Goal: Obtain resource: Download file/media

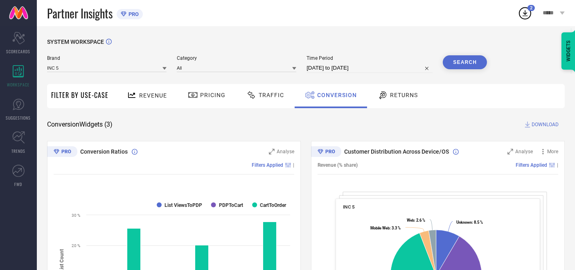
click at [276, 97] on span "Traffic" at bounding box center [271, 95] width 25 height 7
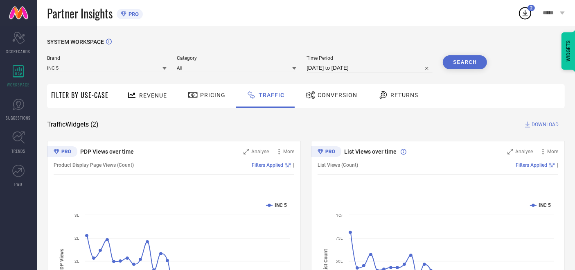
click at [466, 66] on button "Search" at bounding box center [465, 62] width 44 height 14
click at [533, 128] on span "DOWNLOAD" at bounding box center [545, 124] width 27 height 8
click at [527, 22] on div "3 *****" at bounding box center [546, 13] width 57 height 26
click at [525, 15] on icon at bounding box center [525, 13] width 15 height 15
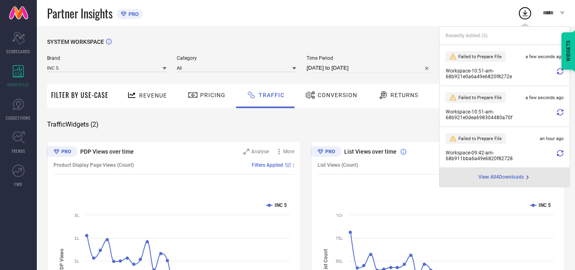
click at [560, 72] on icon at bounding box center [560, 71] width 7 height 7
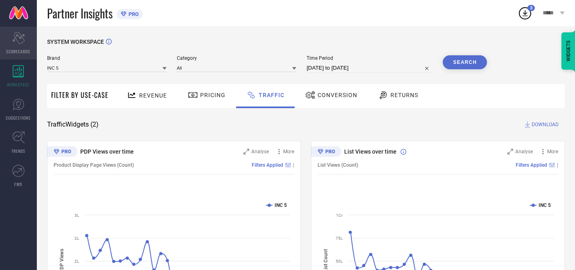
click at [23, 39] on icon "Scorecard" at bounding box center [18, 38] width 13 height 12
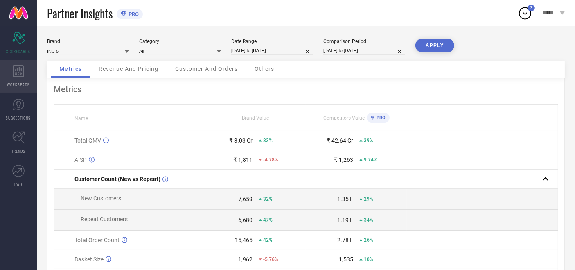
click at [31, 70] on div "WORKSPACE" at bounding box center [18, 76] width 37 height 33
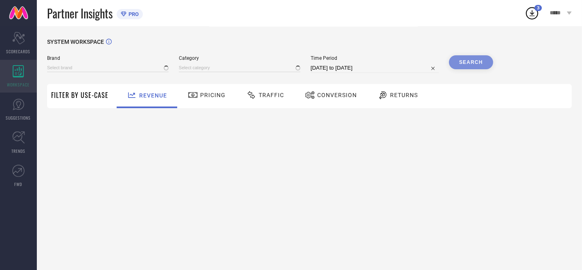
type input "ATESBER"
type input "All"
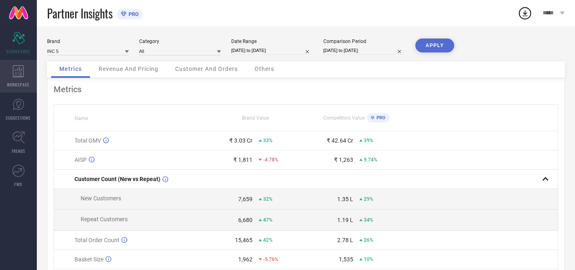
click at [21, 74] on icon at bounding box center [18, 71] width 11 height 12
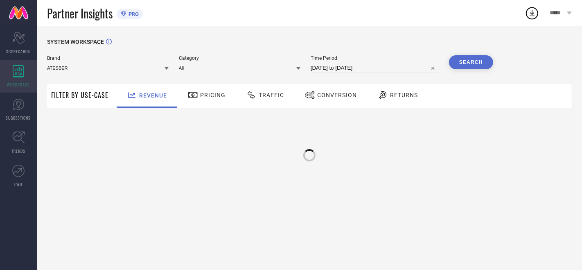
type input "ATESBER"
type input "All"
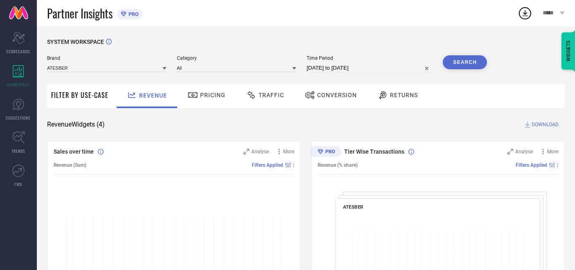
click at [263, 93] on span "Traffic" at bounding box center [271, 95] width 25 height 7
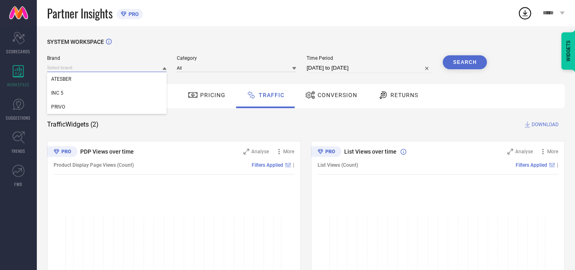
click at [147, 70] on input at bounding box center [106, 67] width 119 height 9
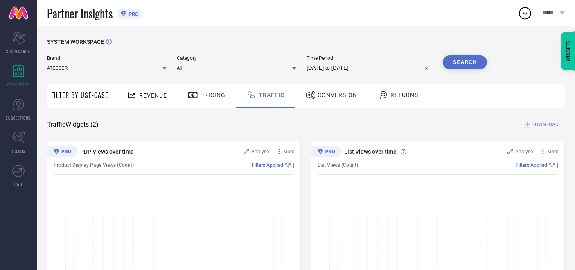
click at [69, 70] on input at bounding box center [106, 67] width 119 height 9
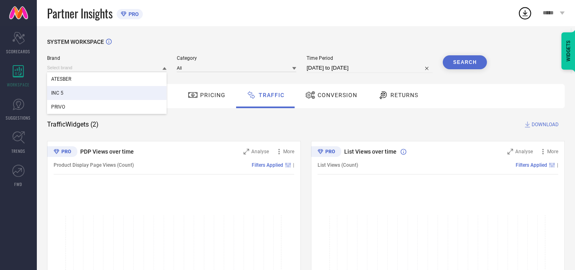
click at [65, 94] on div "INC 5" at bounding box center [106, 93] width 119 height 14
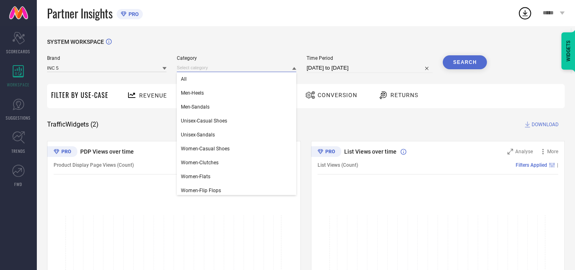
click at [200, 69] on input at bounding box center [236, 67] width 119 height 9
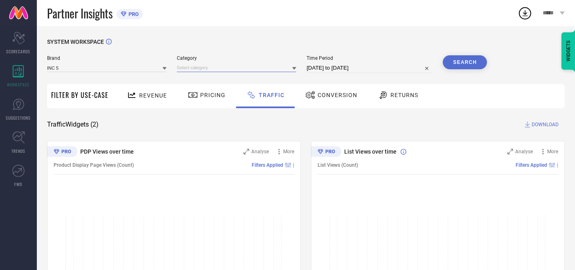
drag, startPoint x: 195, startPoint y: 68, endPoint x: 200, endPoint y: 66, distance: 5.2
click at [200, 66] on input at bounding box center [236, 67] width 119 height 9
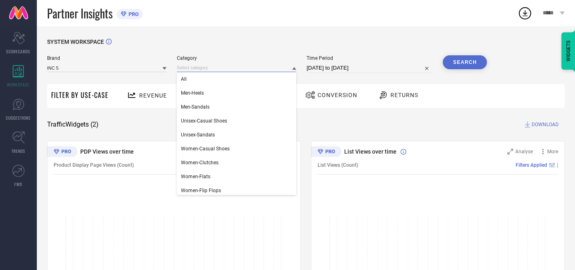
click at [200, 66] on input at bounding box center [236, 67] width 119 height 9
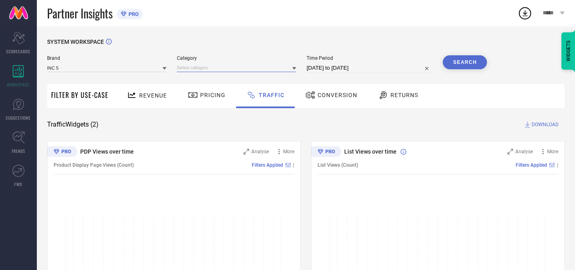
click at [200, 66] on input at bounding box center [236, 67] width 119 height 9
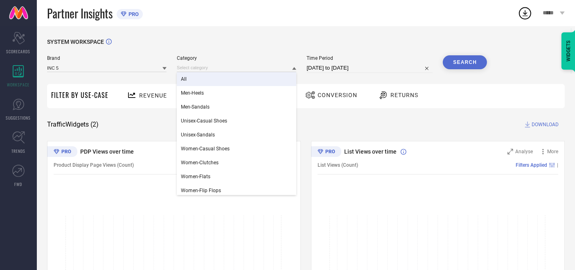
click at [185, 79] on span "All" at bounding box center [184, 79] width 6 height 6
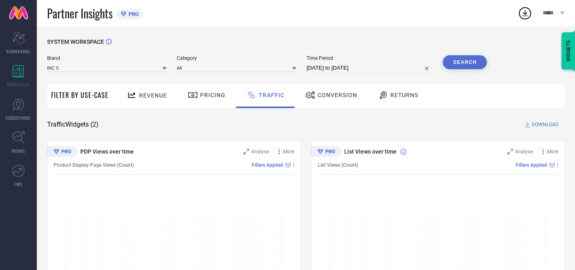
select select "7"
select select "2025"
select select "8"
select select "2025"
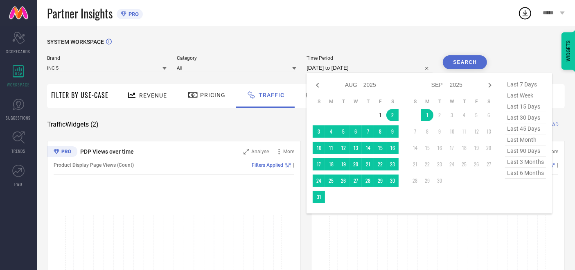
click at [325, 63] on input "[DATE] to [DATE]" at bounding box center [370, 68] width 126 height 10
click at [388, 118] on td "2" at bounding box center [392, 115] width 12 height 12
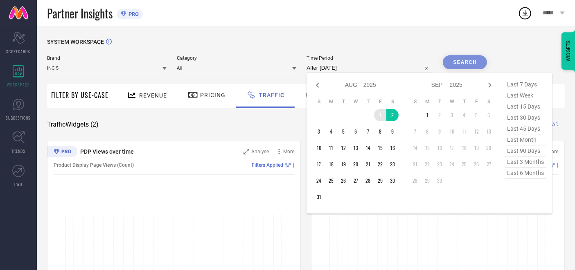
type input "[DATE] to [DATE]"
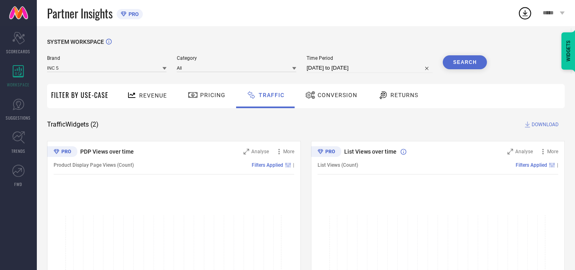
select select "7"
select select "2025"
select select "8"
select select "2025"
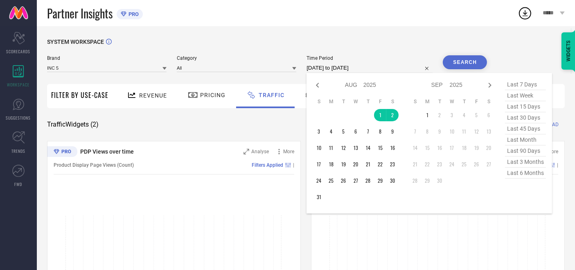
click at [344, 70] on input "[DATE] to [DATE]" at bounding box center [370, 68] width 126 height 10
click at [379, 112] on td "1" at bounding box center [380, 115] width 12 height 12
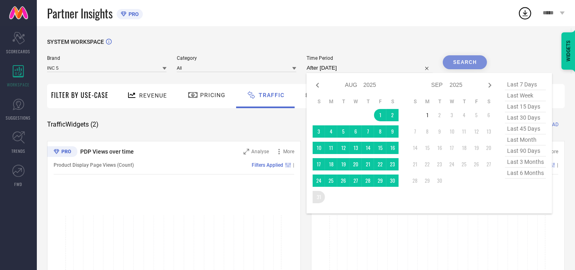
type input "[DATE] to [DATE]"
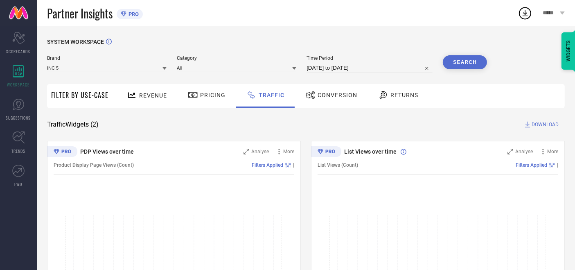
click at [456, 67] on button "Search" at bounding box center [465, 62] width 44 height 14
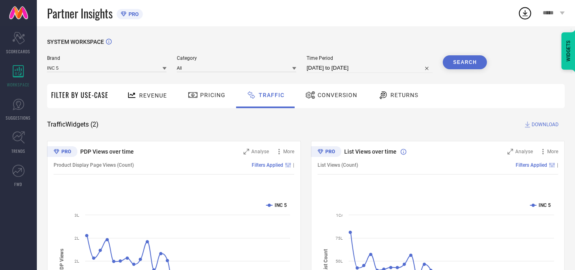
click at [539, 122] on span "DOWNLOAD" at bounding box center [545, 124] width 27 height 8
click at [528, 9] on div "1" at bounding box center [531, 8] width 7 height 6
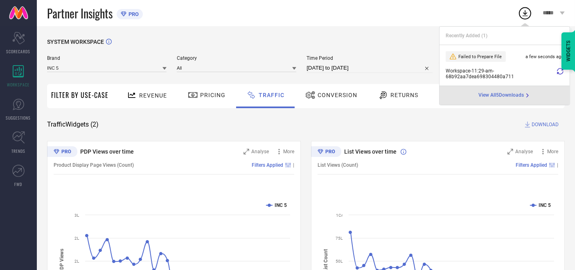
click at [561, 73] on icon at bounding box center [560, 71] width 7 height 7
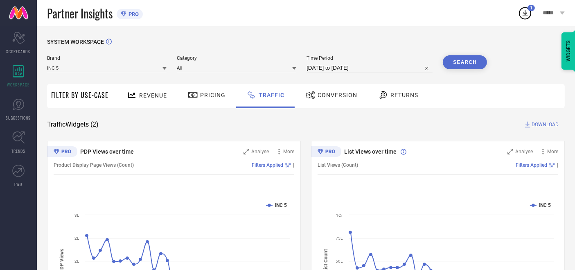
click at [527, 15] on icon at bounding box center [525, 13] width 15 height 15
click at [525, 16] on icon at bounding box center [525, 13] width 15 height 15
click at [325, 91] on div "Conversion" at bounding box center [331, 95] width 56 height 14
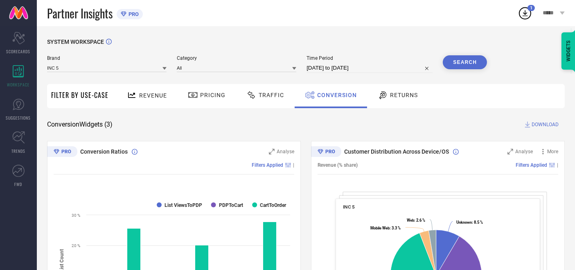
drag, startPoint x: 0, startPoint y: 261, endPoint x: 243, endPoint y: 138, distance: 272.3
